Goal: Transaction & Acquisition: Download file/media

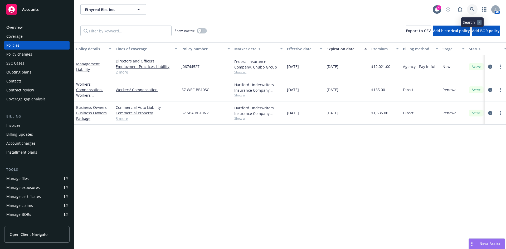
click at [468, 8] on link at bounding box center [472, 9] width 11 height 11
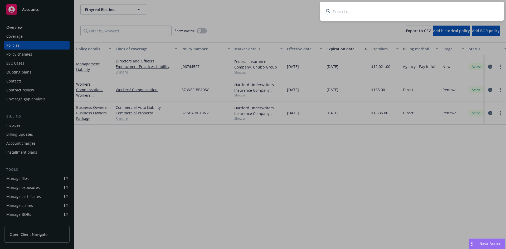
click at [383, 14] on input at bounding box center [412, 11] width 184 height 19
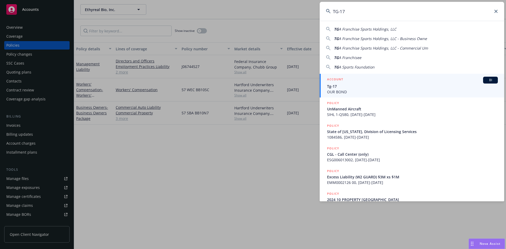
type input "TG-17"
click at [357, 90] on span "OUR BOND" at bounding box center [412, 92] width 171 height 6
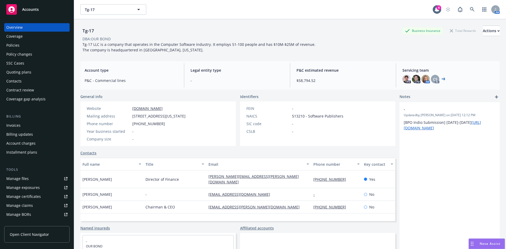
click at [15, 45] on div "Policies" at bounding box center [12, 45] width 13 height 8
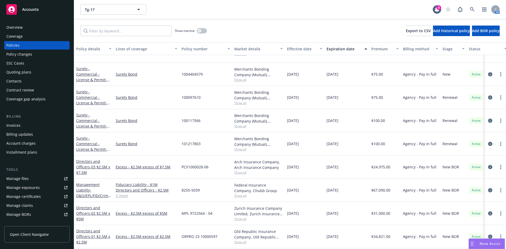
scroll to position [168, 0]
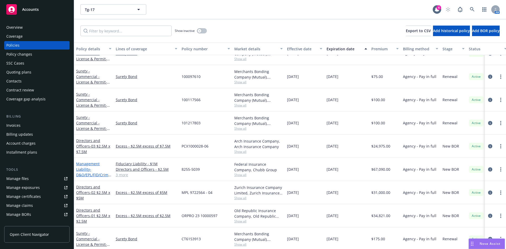
click at [84, 169] on span "- D&O/EPL/FID/Crime/K&R" at bounding box center [93, 175] width 35 height 16
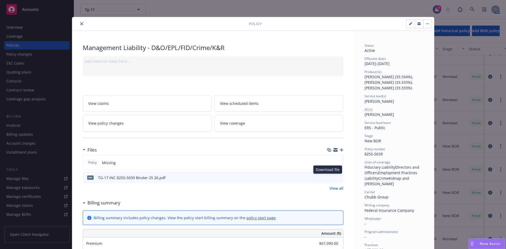
click at [329, 178] on icon "download file" at bounding box center [329, 177] width 4 height 4
click at [80, 23] on icon "close" at bounding box center [81, 23] width 3 height 3
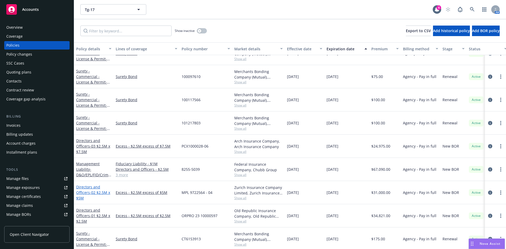
click at [86, 184] on link "Directors and Officers - 02 $2.5M x $5M" at bounding box center [93, 192] width 34 height 16
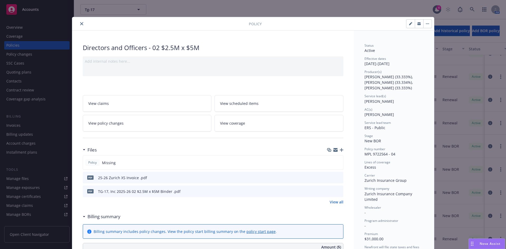
click at [327, 192] on icon "download file" at bounding box center [329, 191] width 4 height 4
drag, startPoint x: 80, startPoint y: 25, endPoint x: 85, endPoint y: 27, distance: 5.9
click at [80, 25] on icon "close" at bounding box center [81, 23] width 3 height 3
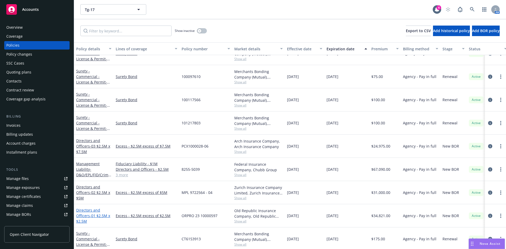
click at [80, 209] on link "Directors and Officers - 01 $2.5M x $2.5M" at bounding box center [93, 216] width 34 height 16
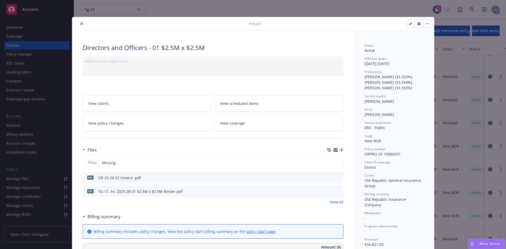
click at [327, 191] on icon "download file" at bounding box center [329, 191] width 4 height 4
click at [81, 24] on button "close" at bounding box center [82, 24] width 6 height 6
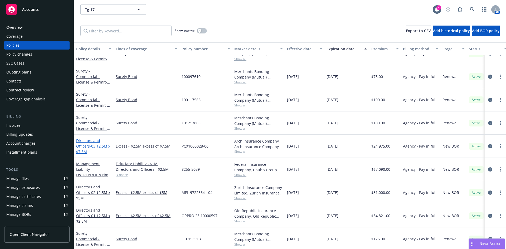
click at [83, 142] on link "Directors and Officers - 03 $2.5M x $7.5M" at bounding box center [93, 146] width 34 height 16
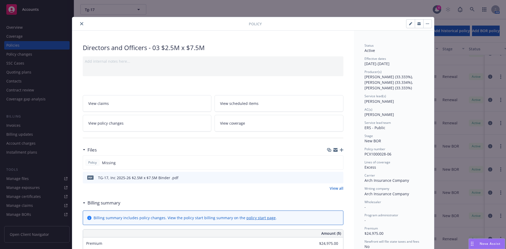
click at [327, 176] on icon "download file" at bounding box center [329, 177] width 4 height 4
click at [80, 23] on icon "close" at bounding box center [81, 23] width 3 height 3
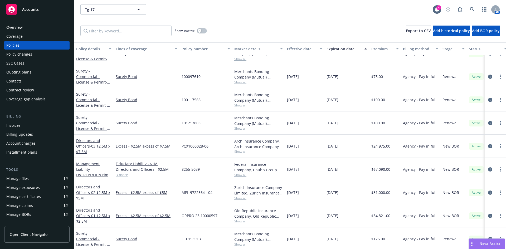
click at [254, 23] on div "Show inactive Export to CSV Add historical policy Add BOR policy" at bounding box center [290, 30] width 432 height 23
